Goal: Obtain resource: Download file/media

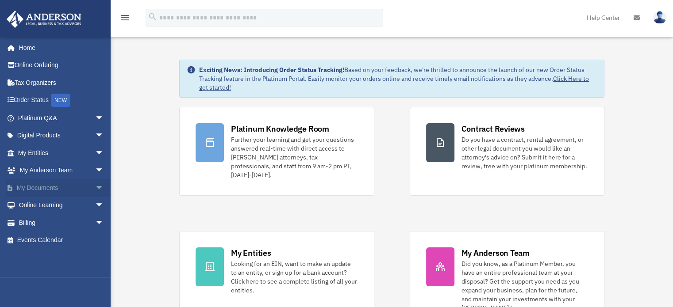
click at [95, 186] on span "arrow_drop_down" at bounding box center [104, 188] width 18 height 18
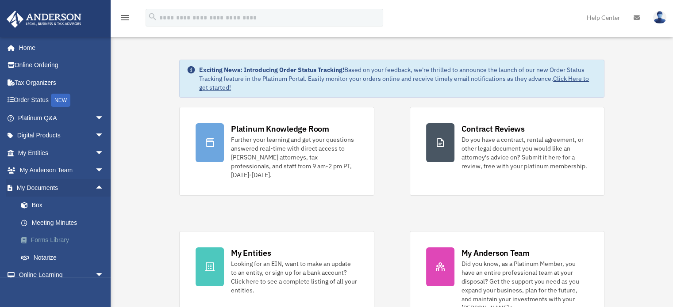
click at [46, 235] on link "Forms Library" at bounding box center [64, 241] width 105 height 18
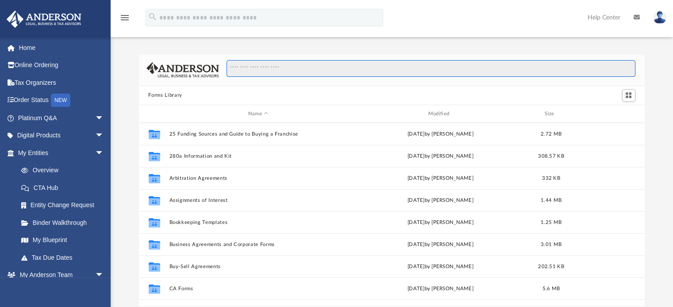
scroll to position [194, 499]
click at [319, 70] on input "Search files and folders" at bounding box center [431, 68] width 408 height 17
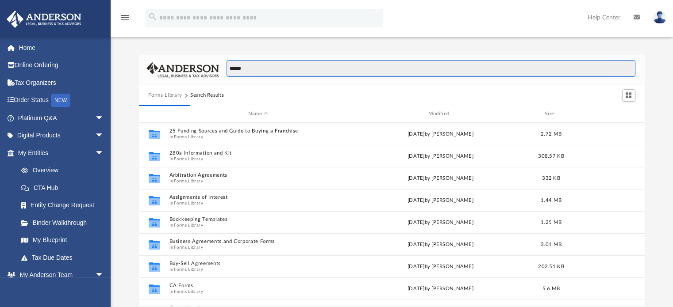
type input "******"
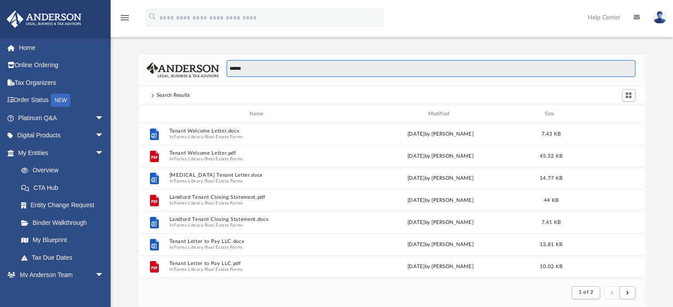
scroll to position [167, 499]
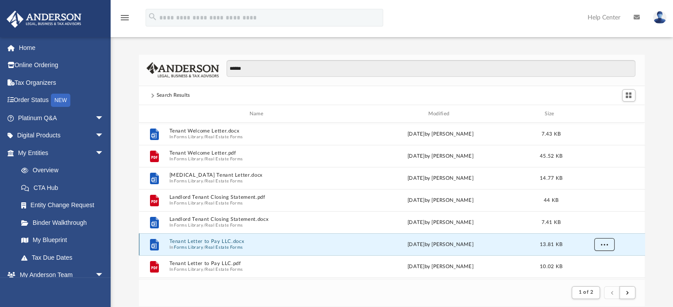
click at [601, 248] on button "More options" at bounding box center [604, 244] width 20 height 13
click at [597, 227] on li "Download" at bounding box center [596, 226] width 26 height 9
click at [25, 46] on link "Home" at bounding box center [61, 48] width 111 height 18
click at [23, 49] on link "Home" at bounding box center [61, 48] width 111 height 18
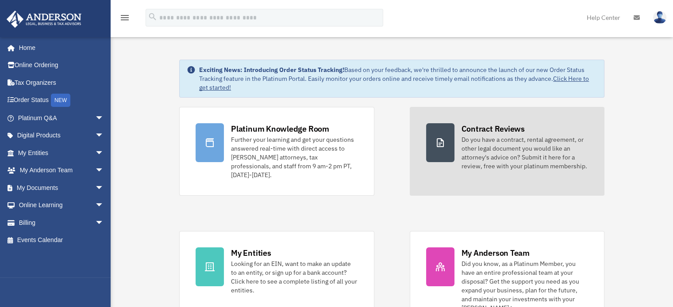
click at [497, 148] on div "Do you have a contract, rental agreement, or other legal document you would lik…" at bounding box center [524, 152] width 127 height 35
